Goal: Navigation & Orientation: Find specific page/section

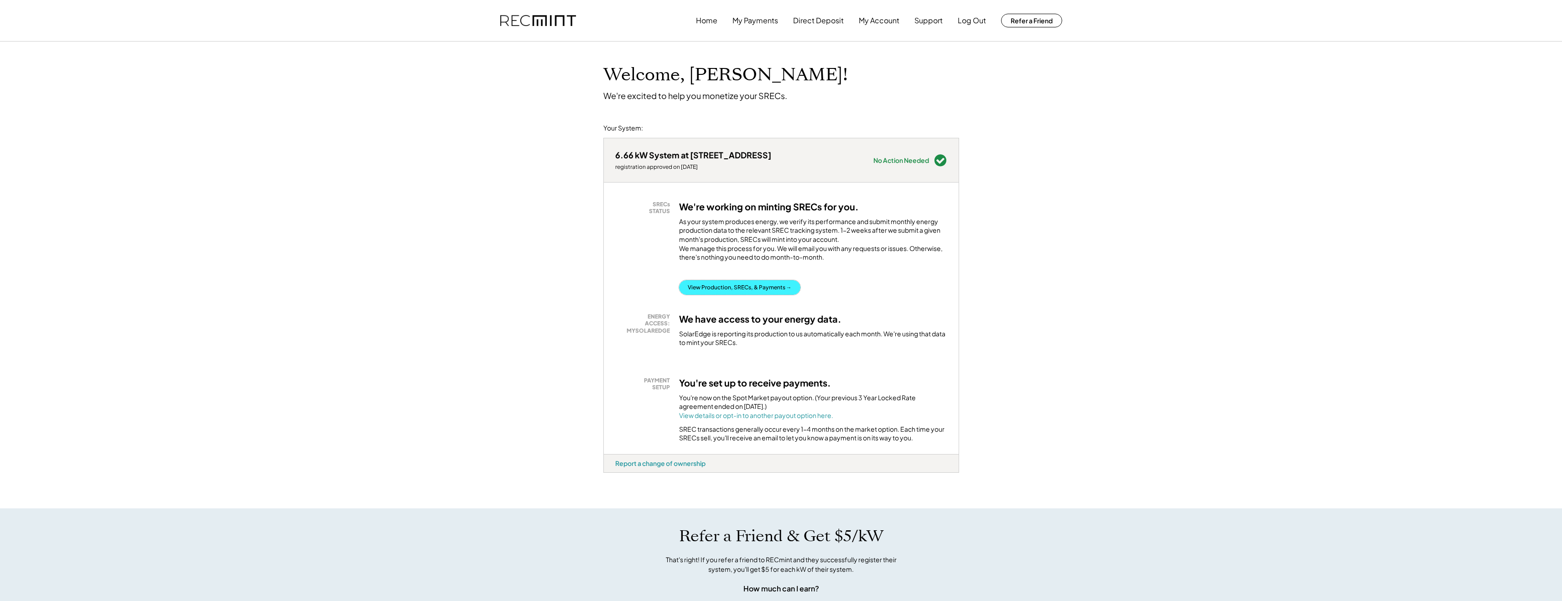
click at [727, 292] on button "View Production, SRECs, & Payments →" at bounding box center [739, 287] width 121 height 15
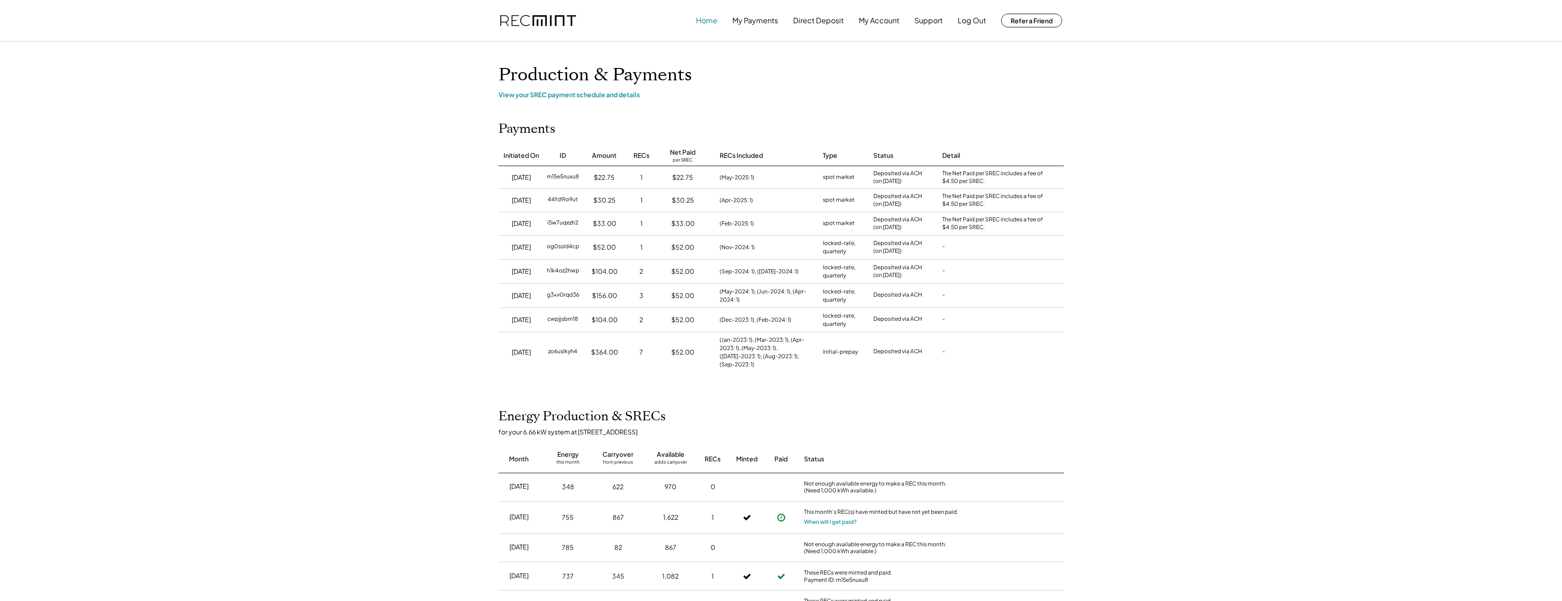
click at [714, 18] on button "Home" at bounding box center [706, 20] width 21 height 18
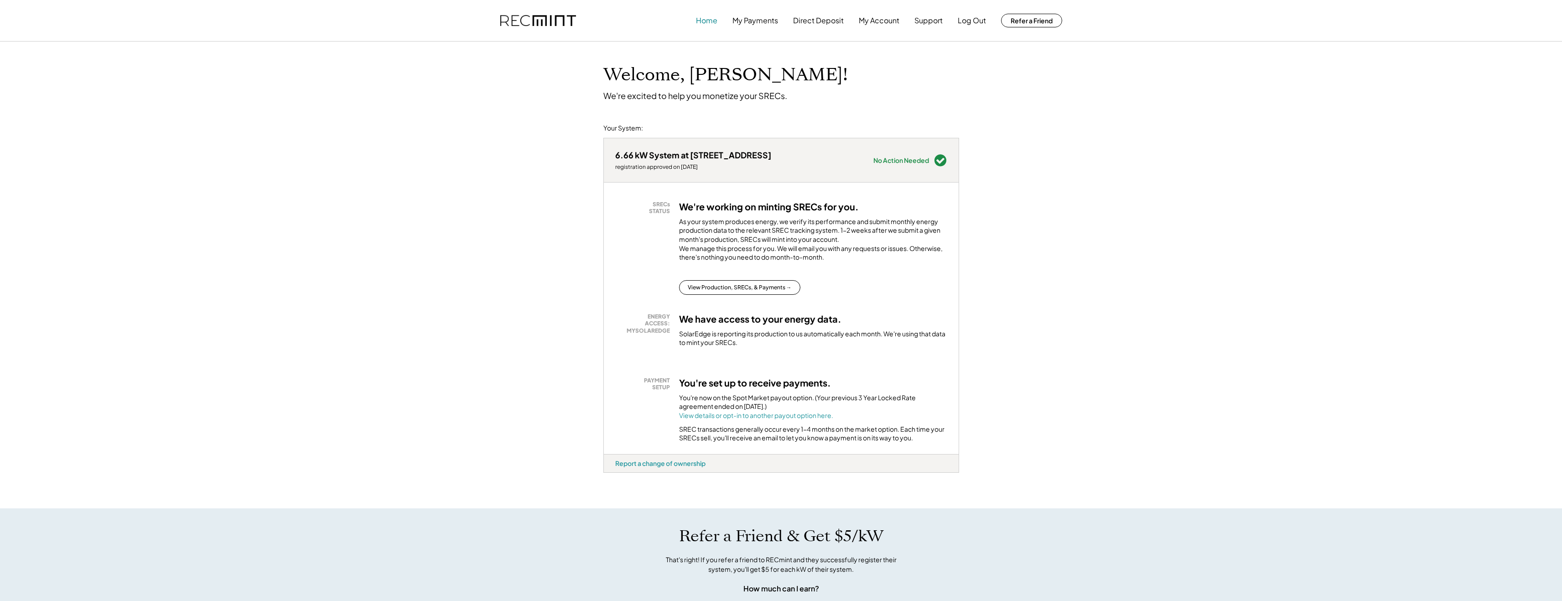
click at [700, 21] on button "Home" at bounding box center [706, 20] width 21 height 18
